Goal: Task Accomplishment & Management: Manage account settings

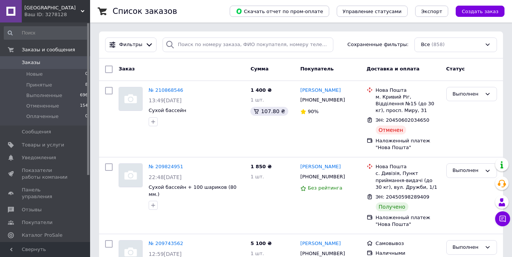
click at [215, 14] on div "Список заказов" at bounding box center [164, 11] width 102 height 23
